Goal: Transaction & Acquisition: Obtain resource

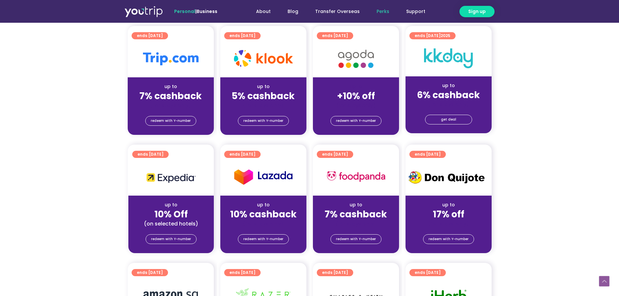
scroll to position [163, 0]
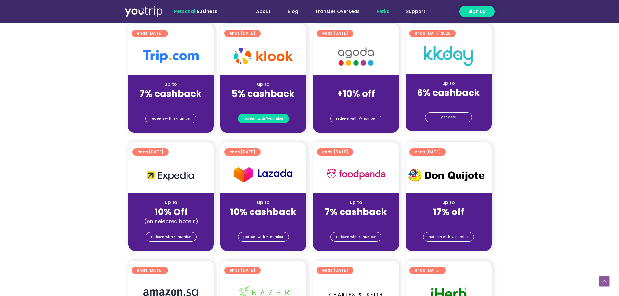
click at [279, 115] on span "redeem with Y-number" at bounding box center [264, 118] width 40 height 9
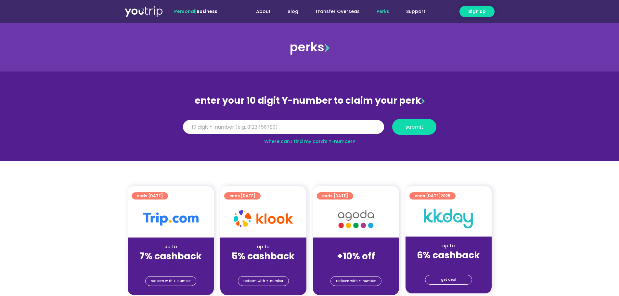
click at [279, 142] on link "Where can I find my card’s Y-number?" at bounding box center [309, 141] width 91 height 7
click at [339, 126] on input "Y Number" at bounding box center [283, 127] width 201 height 14
click at [259, 128] on input "Y Number" at bounding box center [283, 127] width 201 height 14
click at [257, 128] on input "Y Number" at bounding box center [283, 127] width 201 height 14
click at [336, 126] on input "Y Number" at bounding box center [283, 127] width 201 height 14
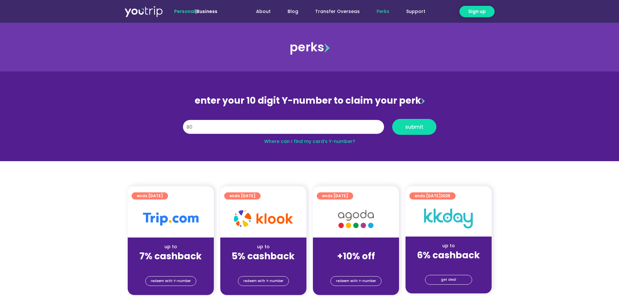
type input "8"
drag, startPoint x: 279, startPoint y: 119, endPoint x: 242, endPoint y: 121, distance: 37.5
click at [246, 121] on div "Y Number 8000000000" at bounding box center [283, 127] width 209 height 16
drag, startPoint x: 223, startPoint y: 123, endPoint x: 191, endPoint y: 125, distance: 32.6
click at [191, 125] on input "8000000000" at bounding box center [283, 127] width 201 height 14
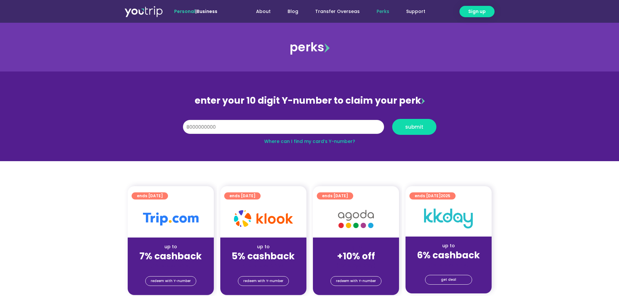
click at [190, 129] on input "8000000000" at bounding box center [283, 127] width 201 height 14
type input "8000000001"
click at [233, 127] on input "8000000001" at bounding box center [283, 127] width 201 height 14
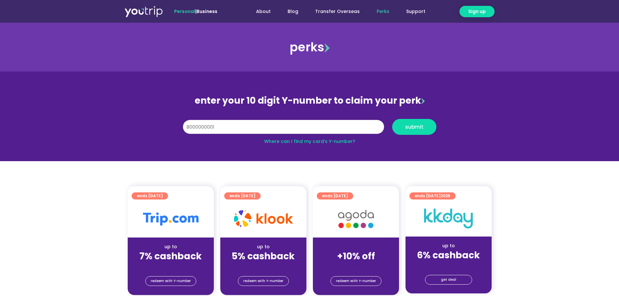
click at [233, 127] on input "8000000001" at bounding box center [283, 127] width 201 height 14
type input "5"
type input "8134571979"
click at [415, 129] on span "submit" at bounding box center [415, 127] width 18 height 5
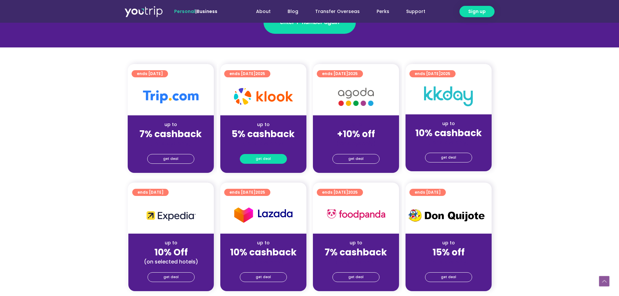
scroll to position [130, 0]
click at [269, 158] on span "get deal" at bounding box center [263, 158] width 15 height 9
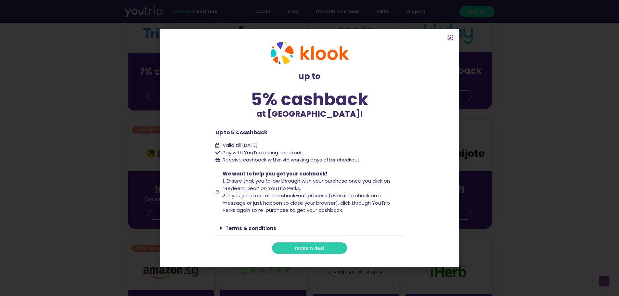
scroll to position [195, 0]
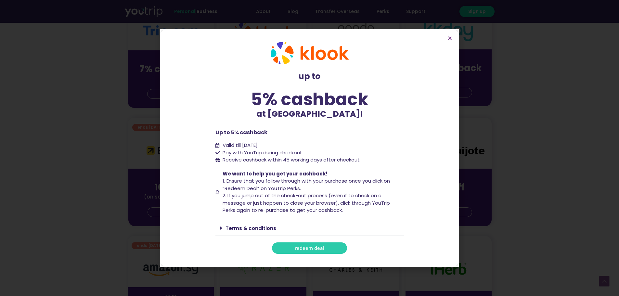
click at [317, 250] on span "redeem deal" at bounding box center [310, 248] width 30 height 5
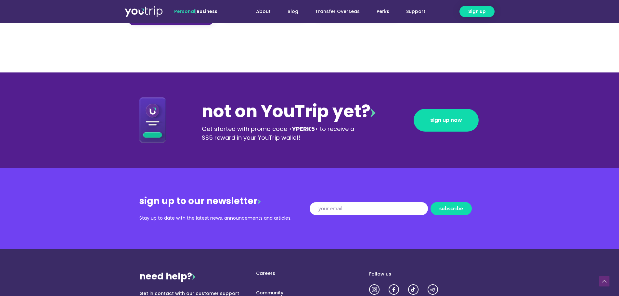
scroll to position [715, 0]
